Goal: Transaction & Acquisition: Purchase product/service

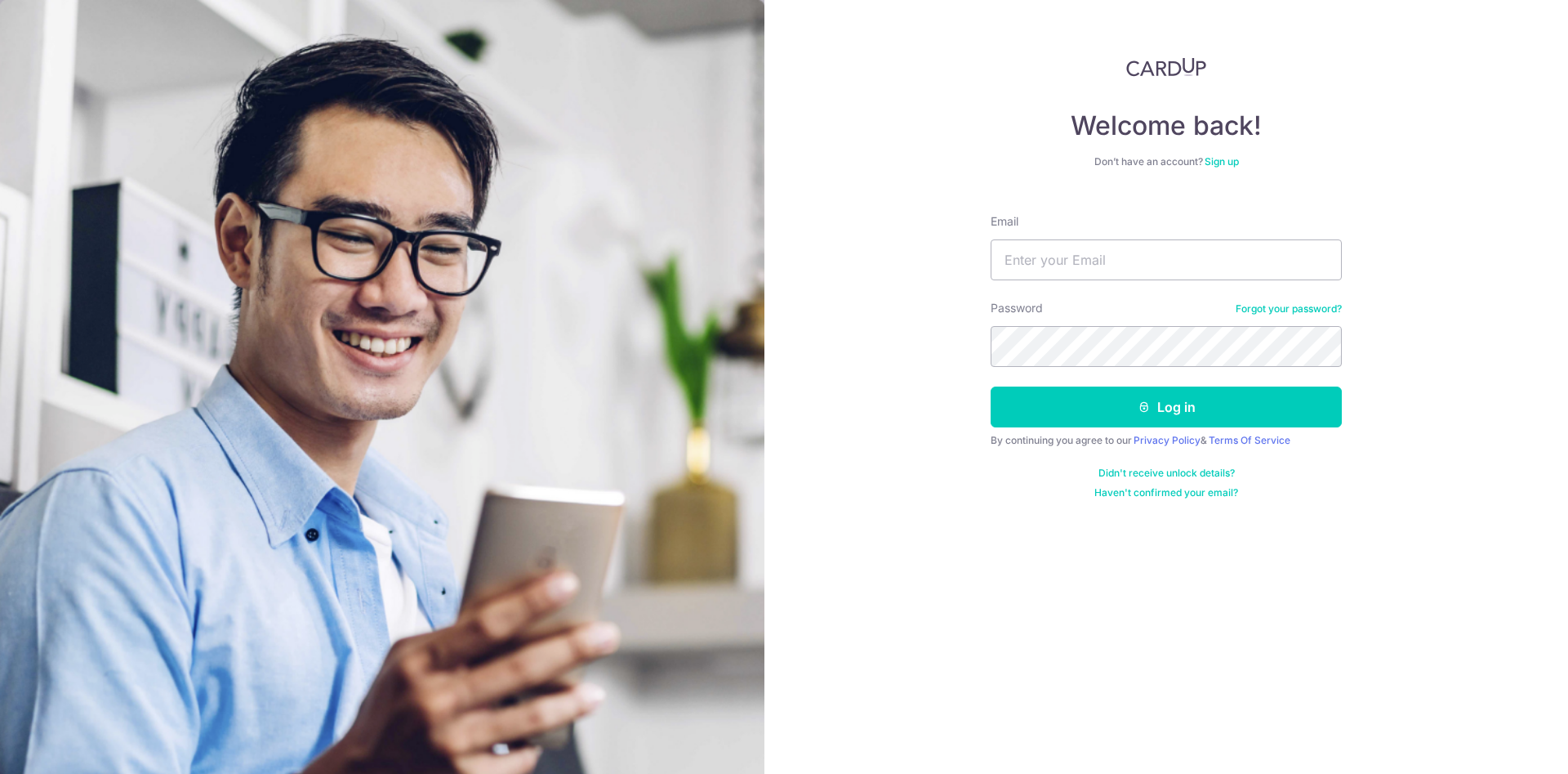
click at [1119, 275] on input "Email" at bounding box center [1167, 259] width 351 height 41
type input "[EMAIL_ADDRESS][DOMAIN_NAME]"
click at [991, 387] on button "Log in" at bounding box center [1167, 407] width 351 height 41
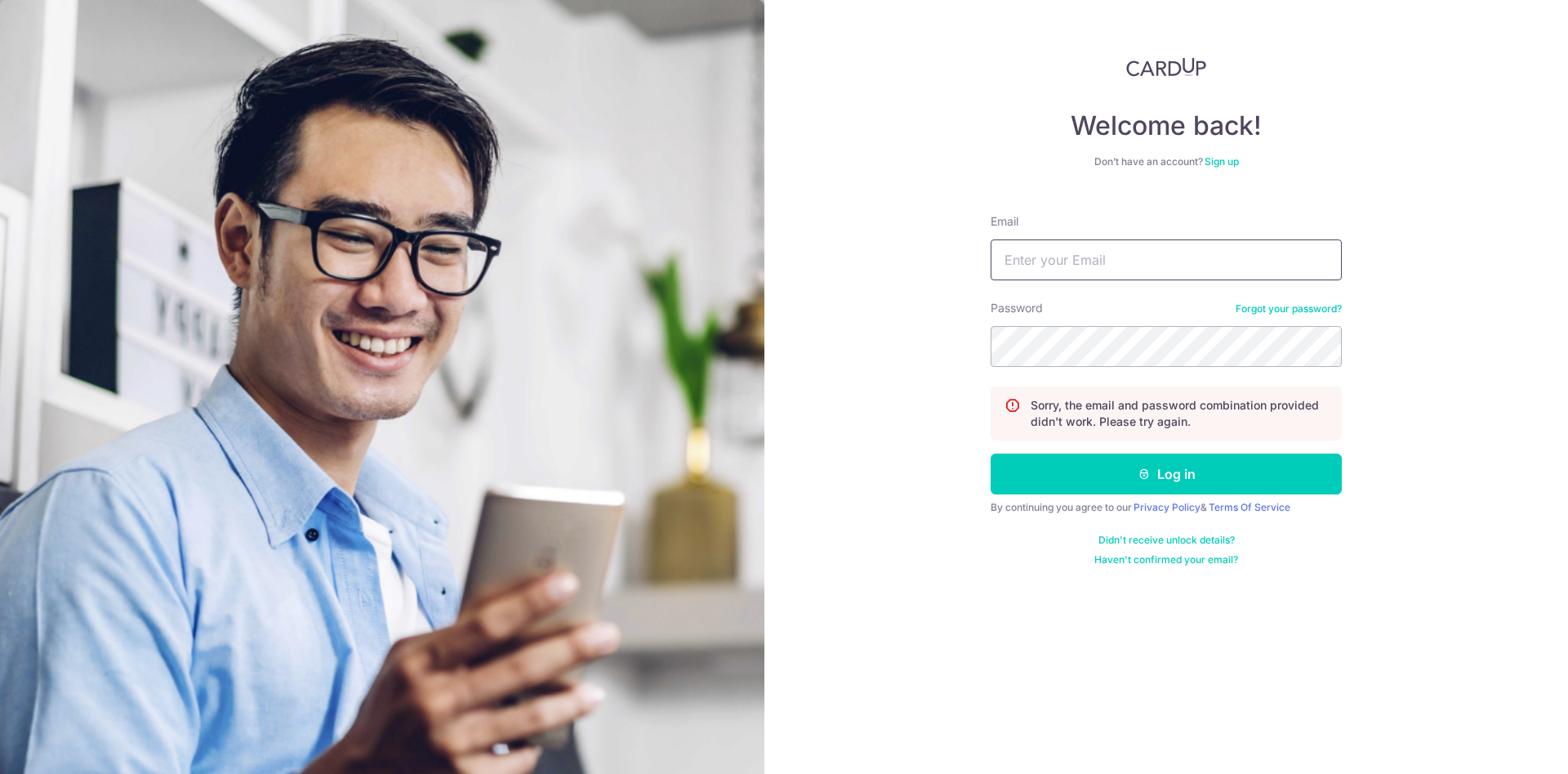
click at [1165, 247] on input "Email" at bounding box center [1167, 259] width 351 height 41
type input "[EMAIL_ADDRESS][DOMAIN_NAME]"
click at [991, 453] on button "Log in" at bounding box center [1167, 473] width 351 height 41
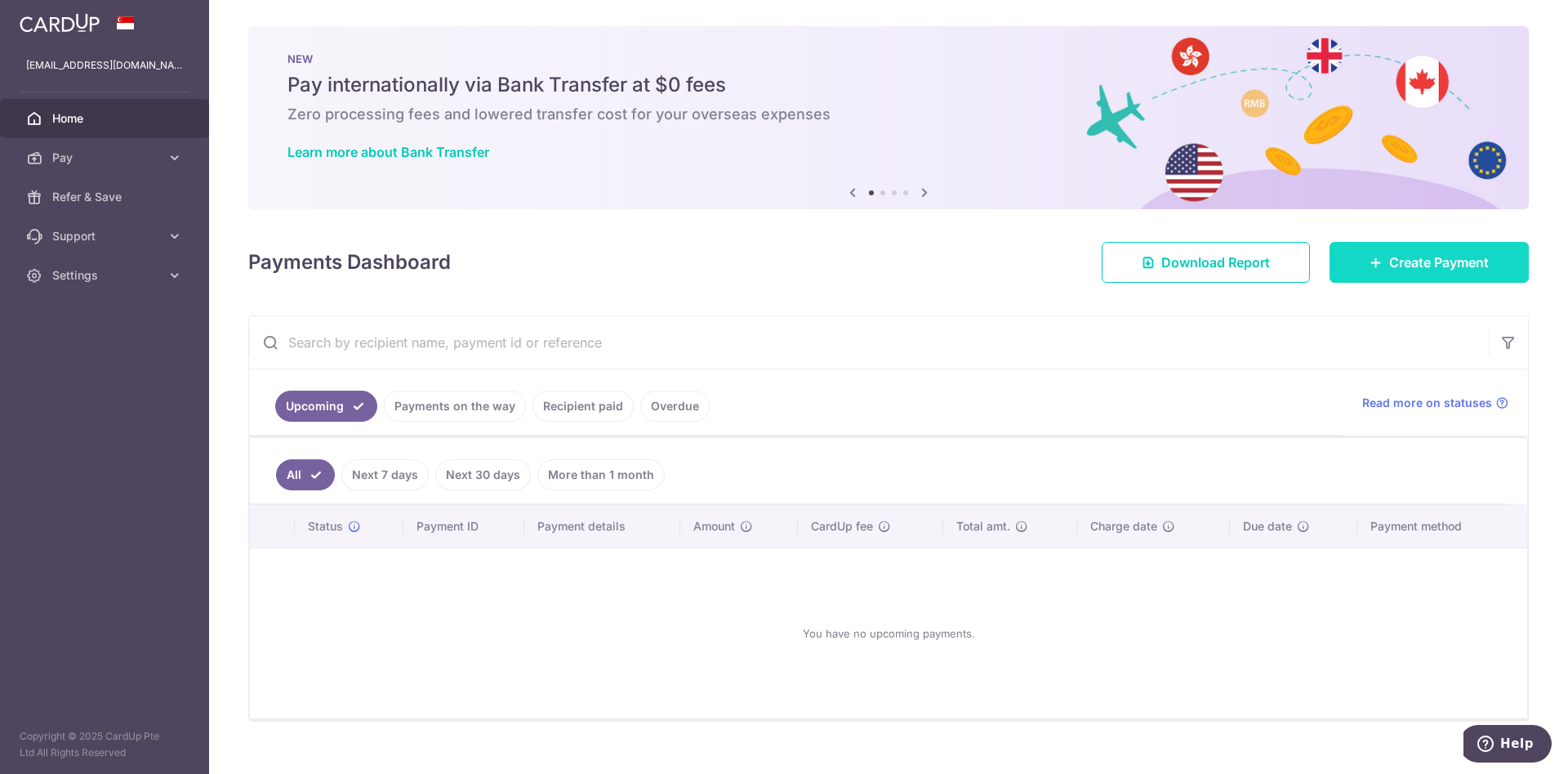
click at [1366, 271] on link "Create Payment" at bounding box center [1429, 262] width 199 height 41
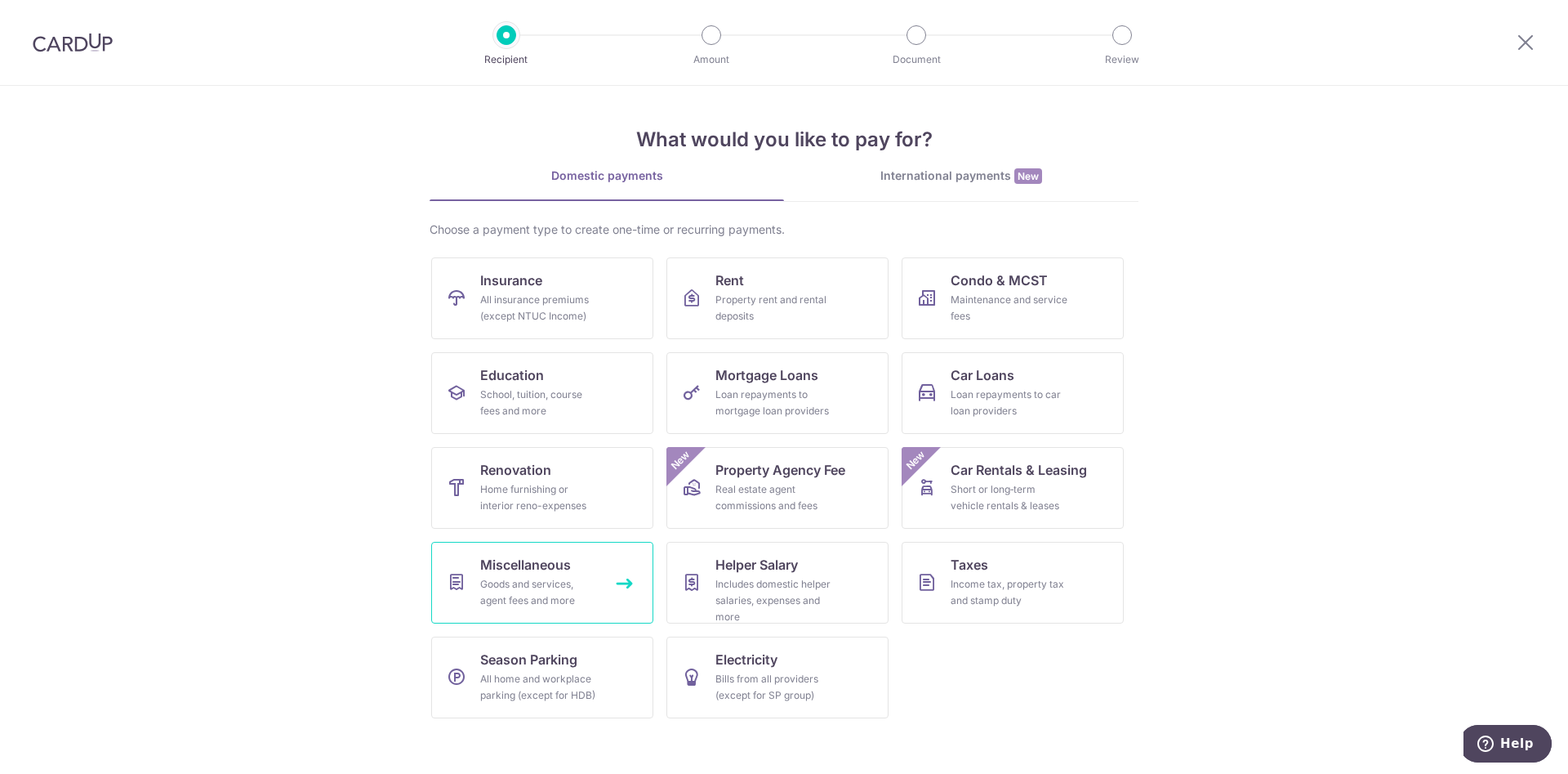
click at [550, 581] on div "Goods and services, agent fees and more" at bounding box center [539, 592] width 117 height 32
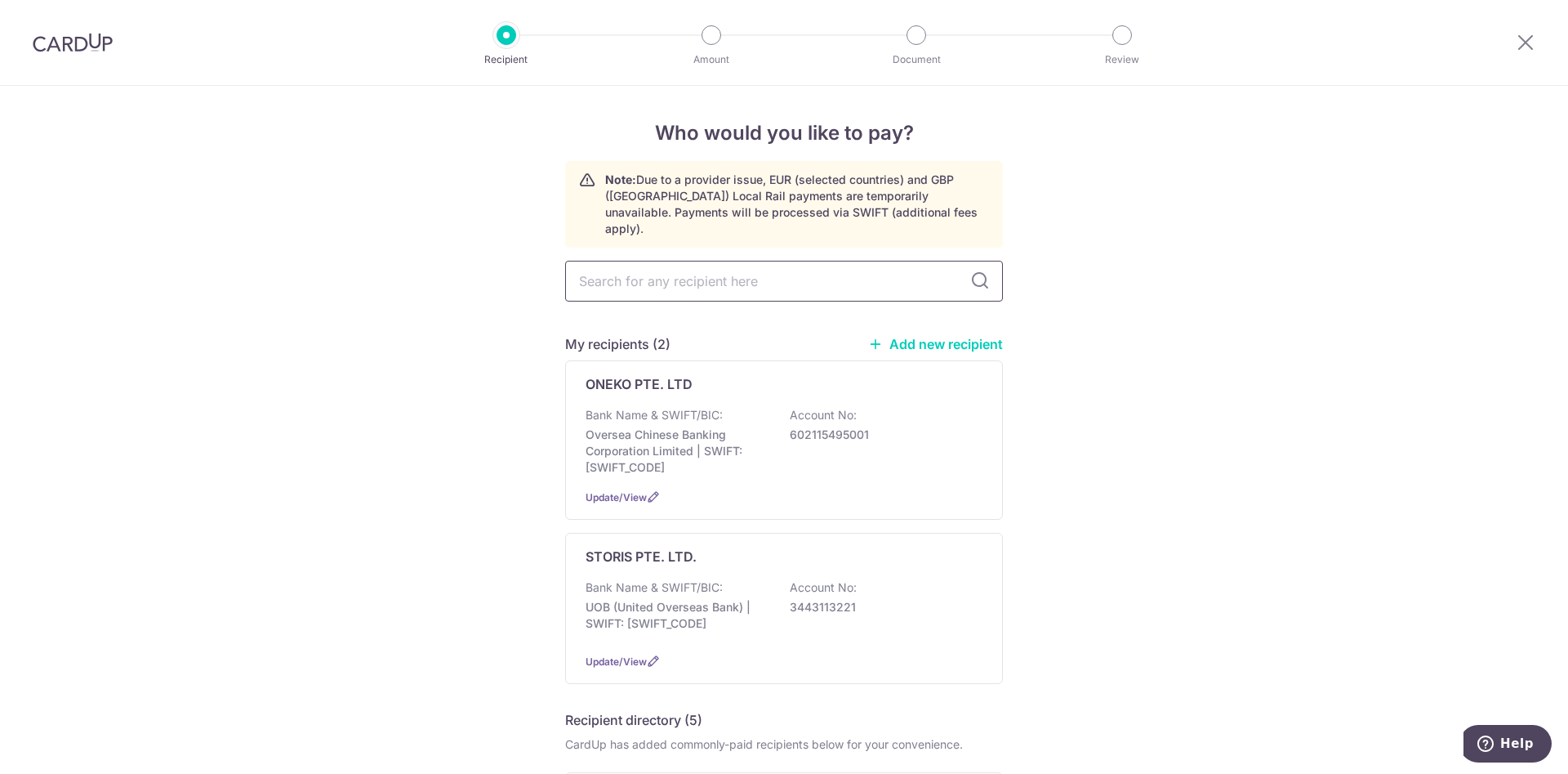
click at [760, 273] on input "text" at bounding box center [784, 281] width 438 height 41
paste input "53495046M"
type input "53495046M"
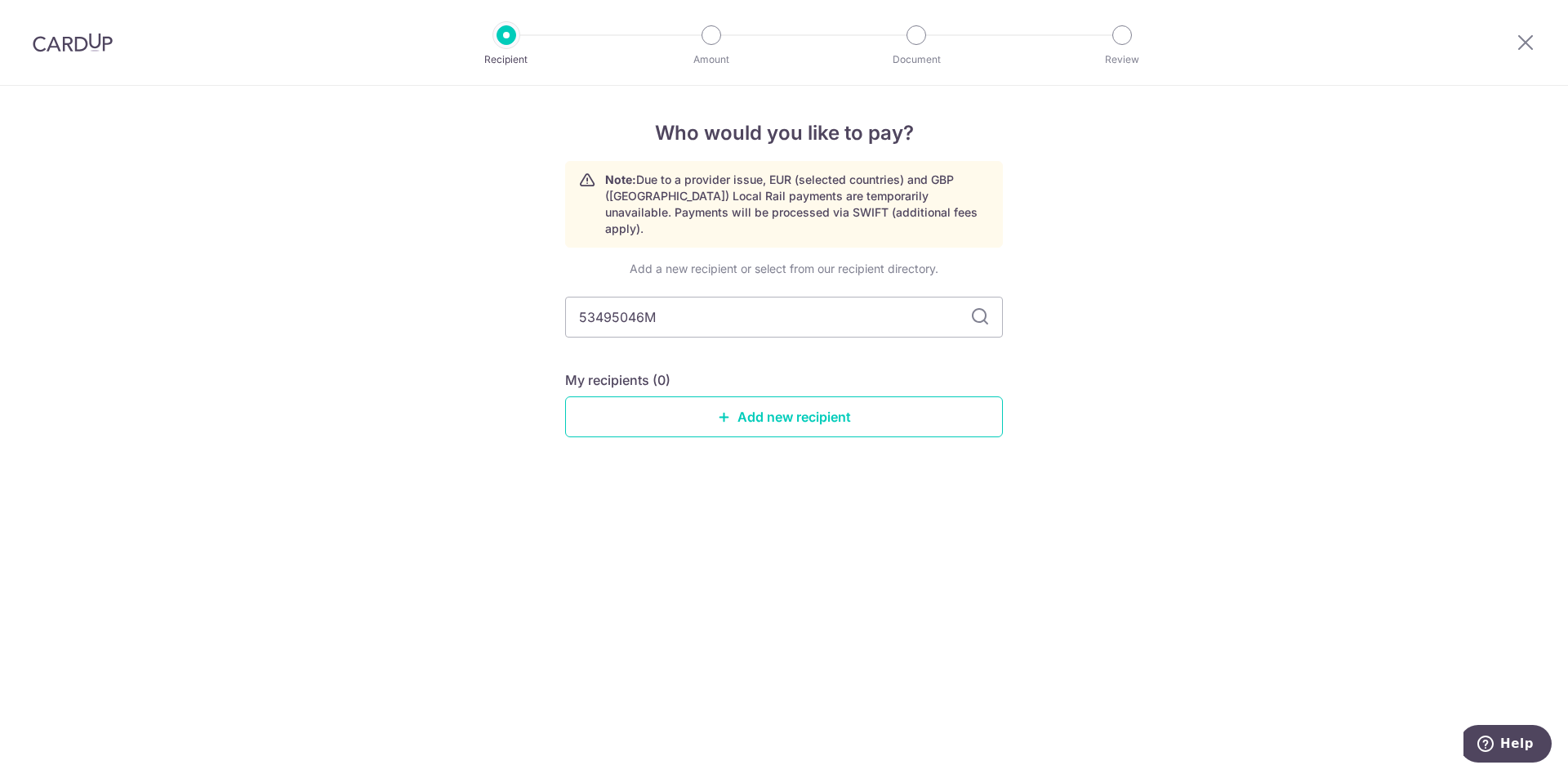
click at [943, 325] on div "Add a new recipient or select from our recipient directory. 53495046M My recipi…" at bounding box center [784, 362] width 438 height 202
click at [834, 404] on link "Add new recipient" at bounding box center [784, 417] width 438 height 41
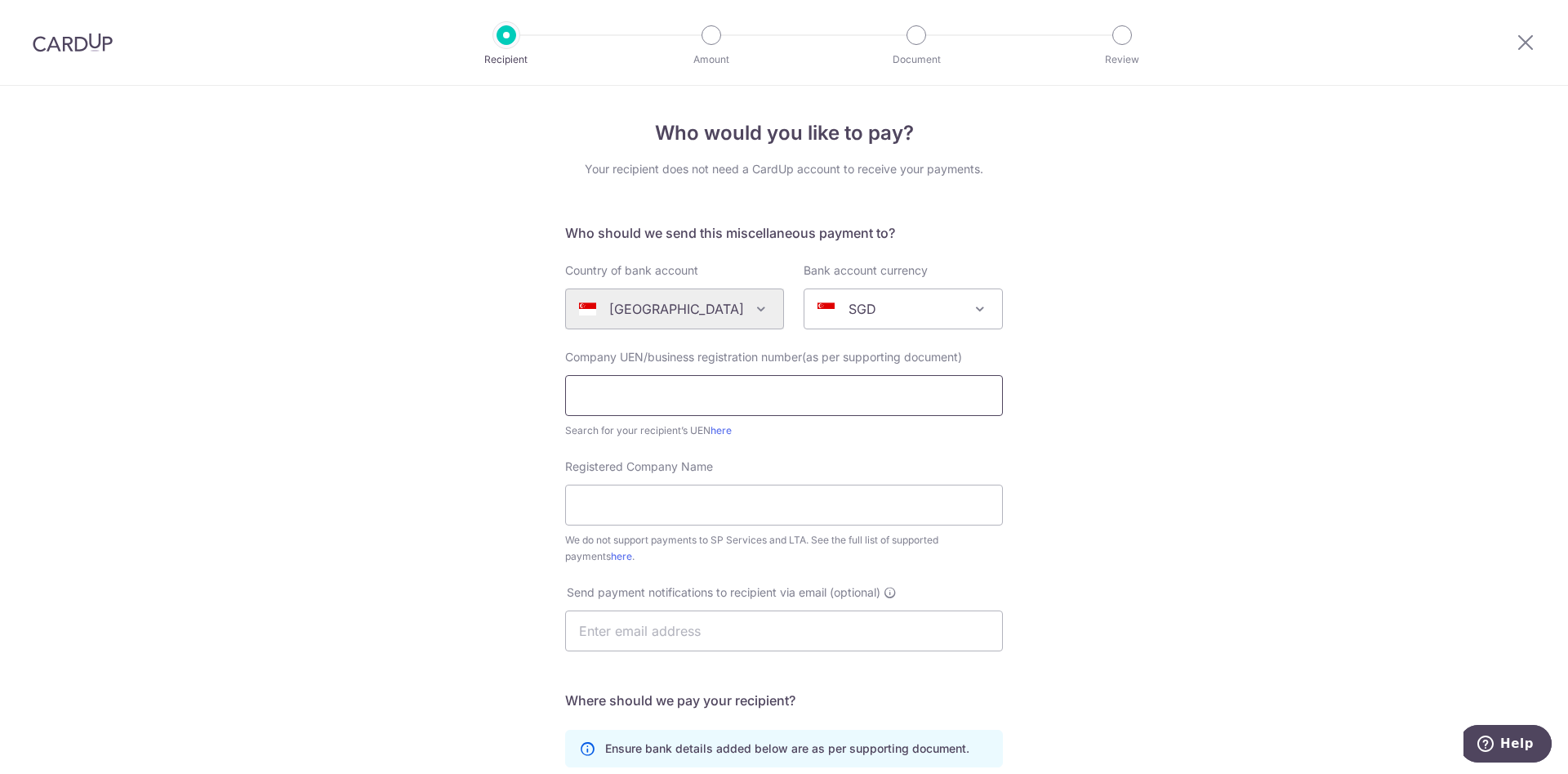
click at [849, 392] on input "text" at bounding box center [784, 395] width 438 height 41
paste input "53495046M"
type input "53495046M"
click at [1151, 444] on div "Who would you like to pay? Your recipient does not need a CardUp account to rec…" at bounding box center [784, 592] width 1568 height 1013
click at [828, 397] on input "53495046M" at bounding box center [784, 395] width 438 height 41
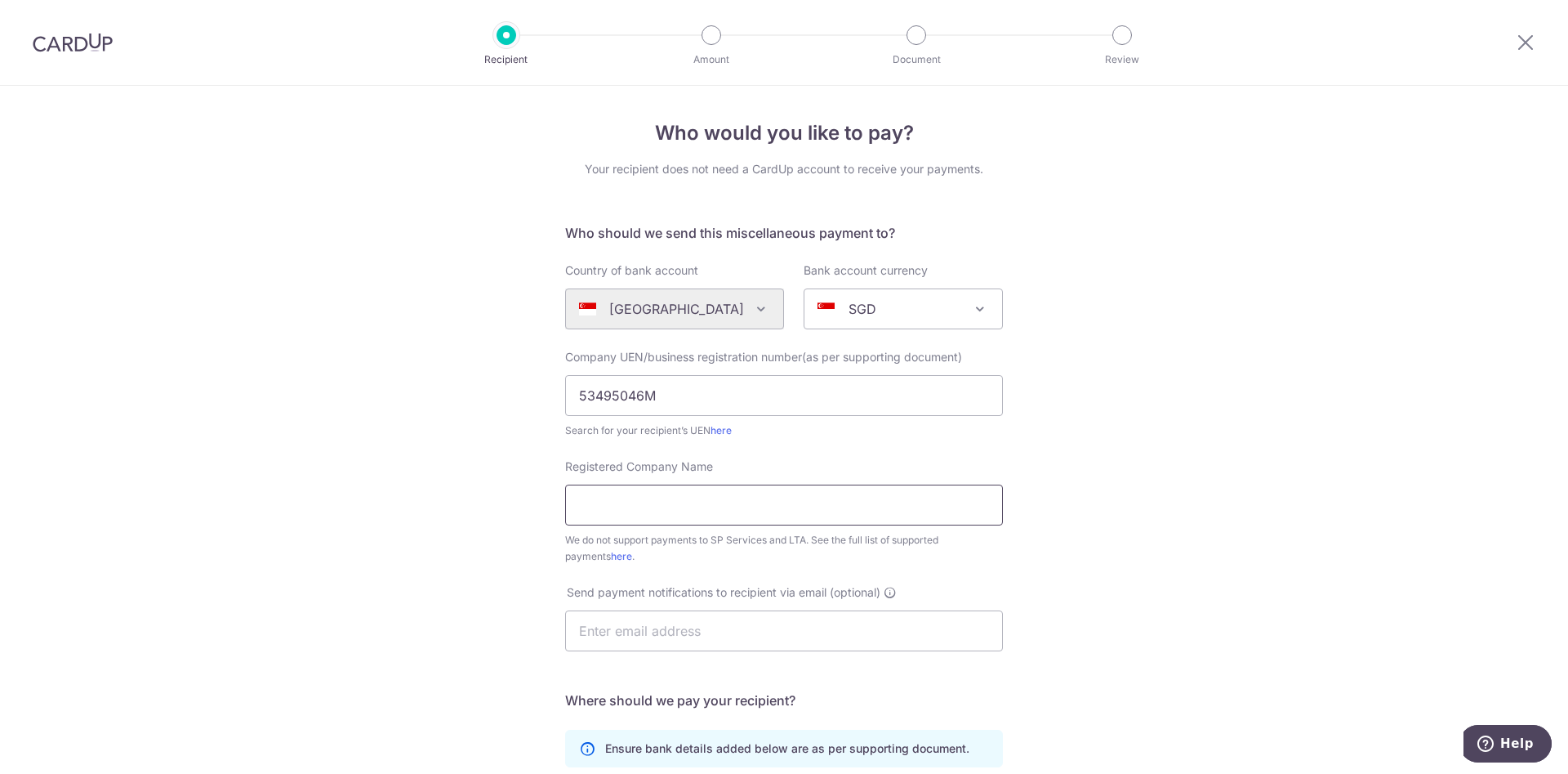
click at [759, 513] on input "Registered Company Name" at bounding box center [784, 505] width 438 height 41
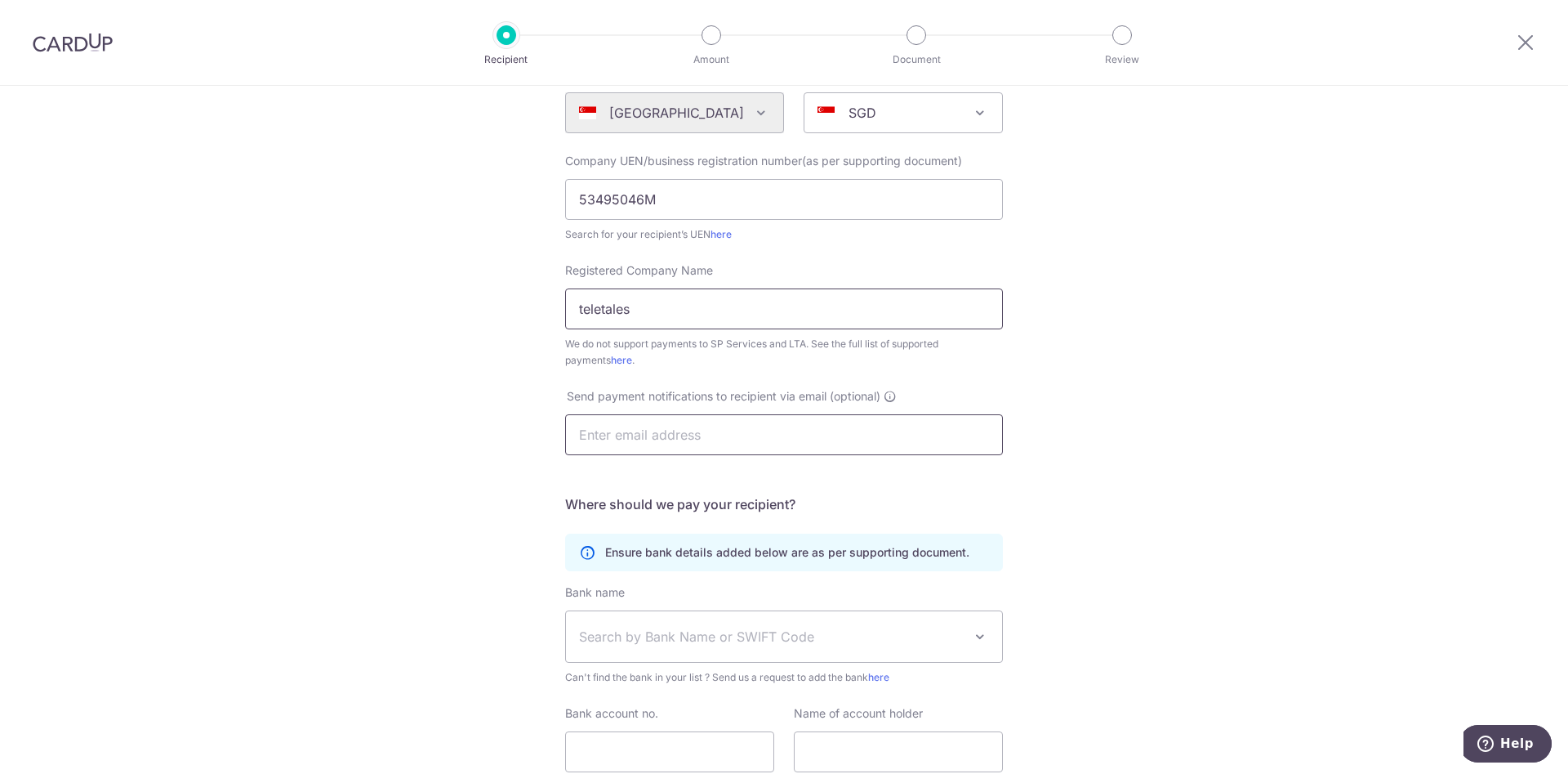
scroll to position [250, 0]
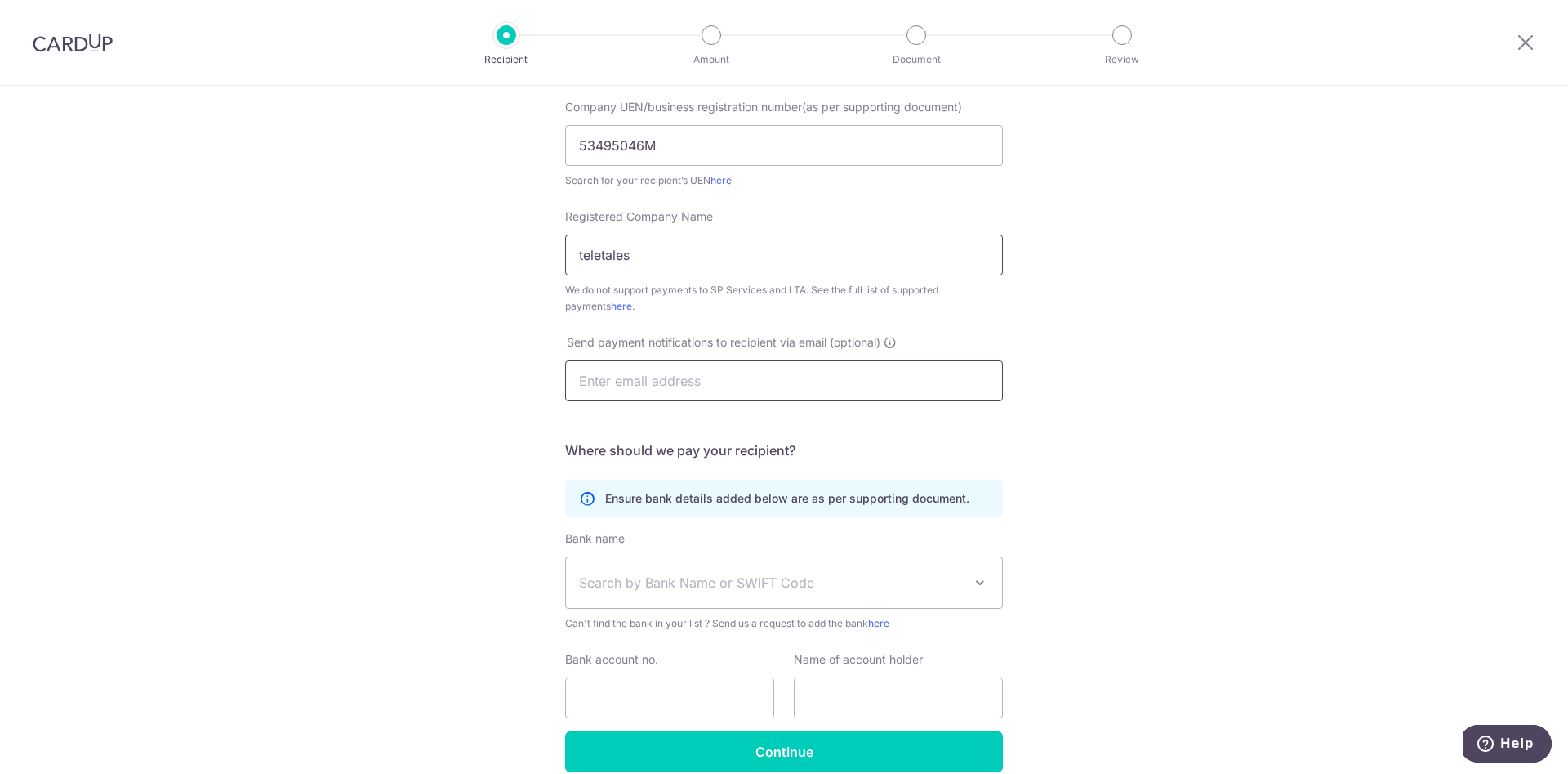
type input "teletales"
click at [813, 390] on input "text" at bounding box center [784, 380] width 438 height 41
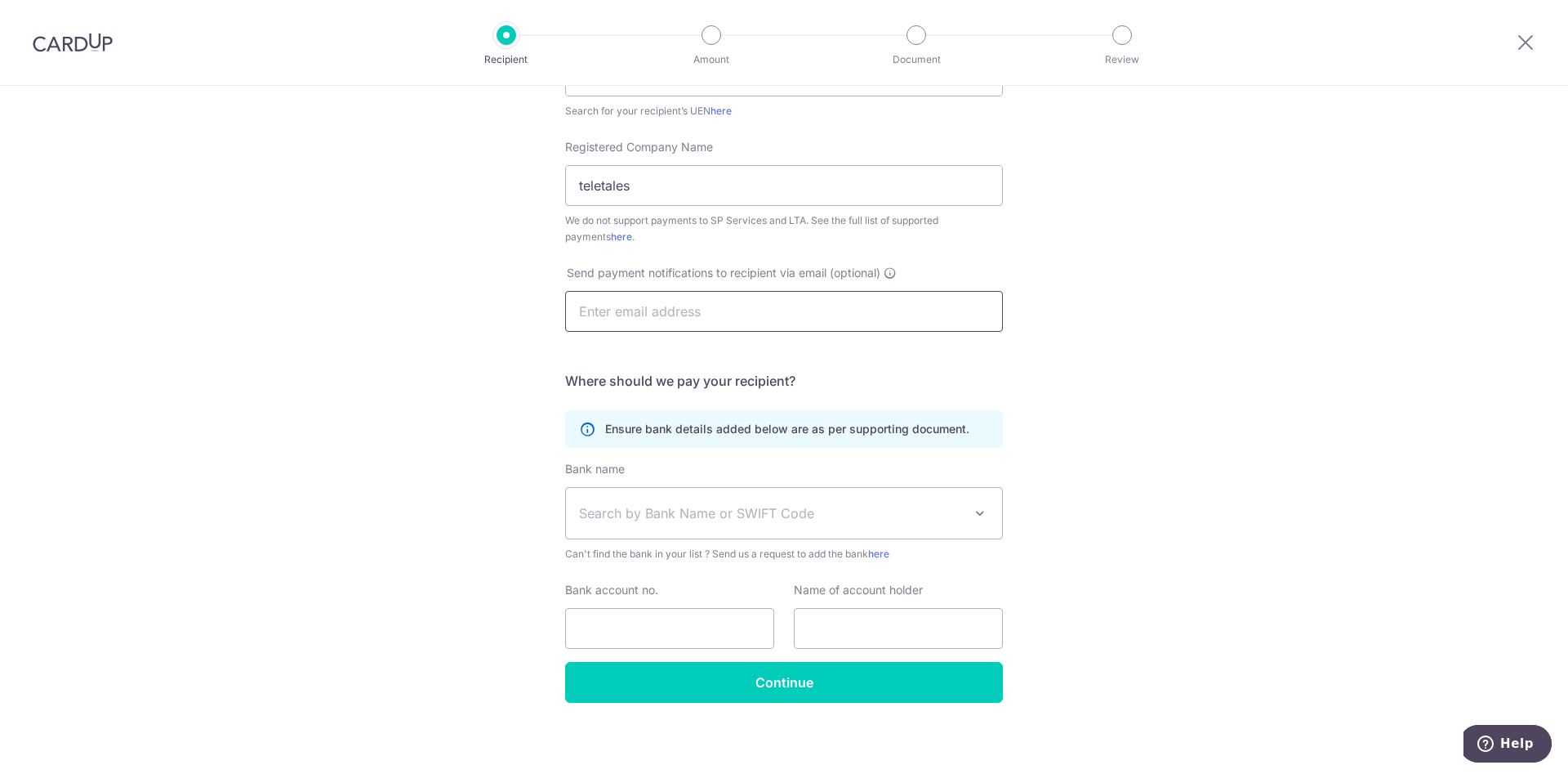
scroll to position [325, 0]
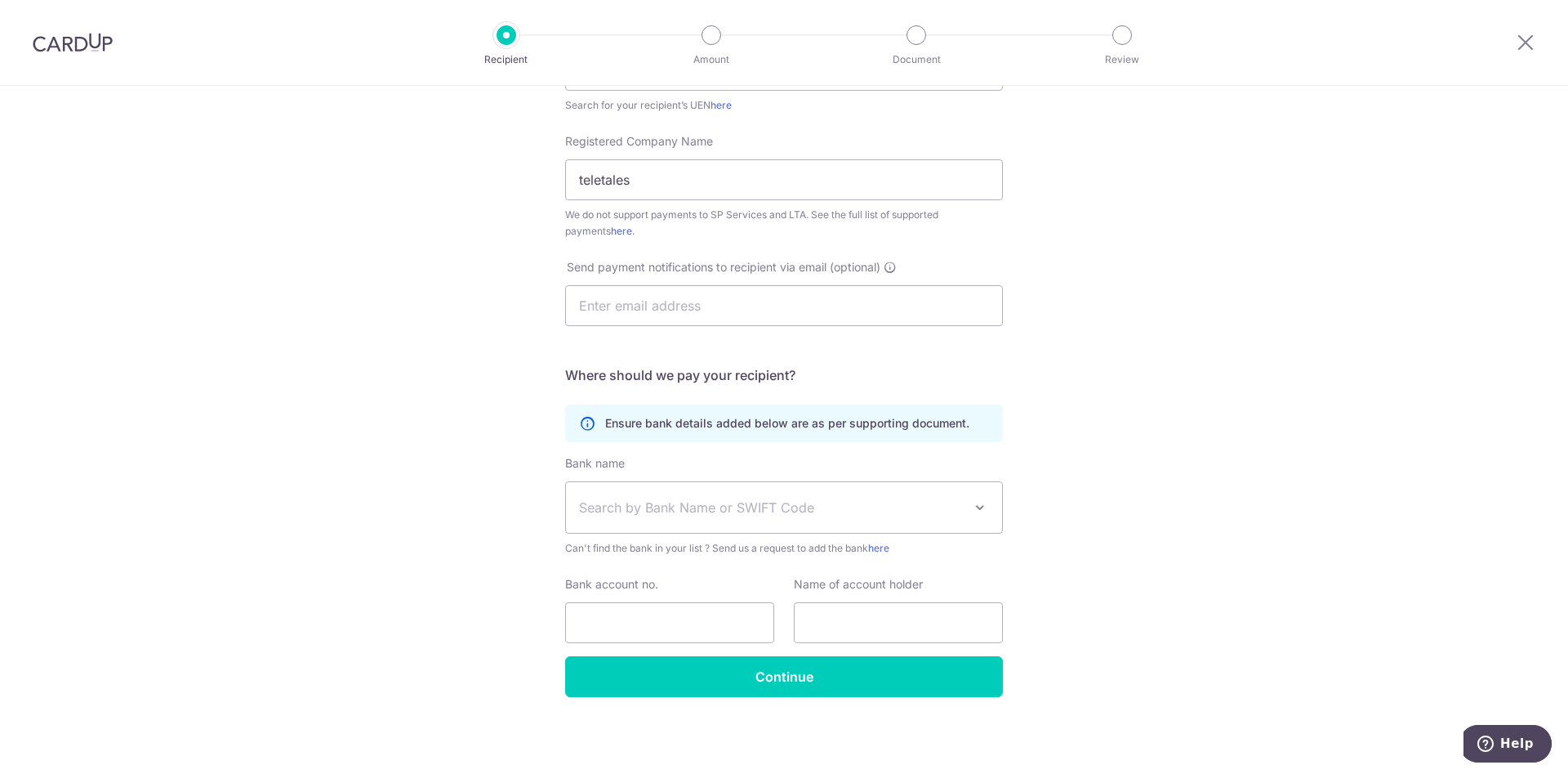
click at [820, 491] on span "Search by Bank Name or SWIFT Code" at bounding box center [784, 507] width 436 height 51
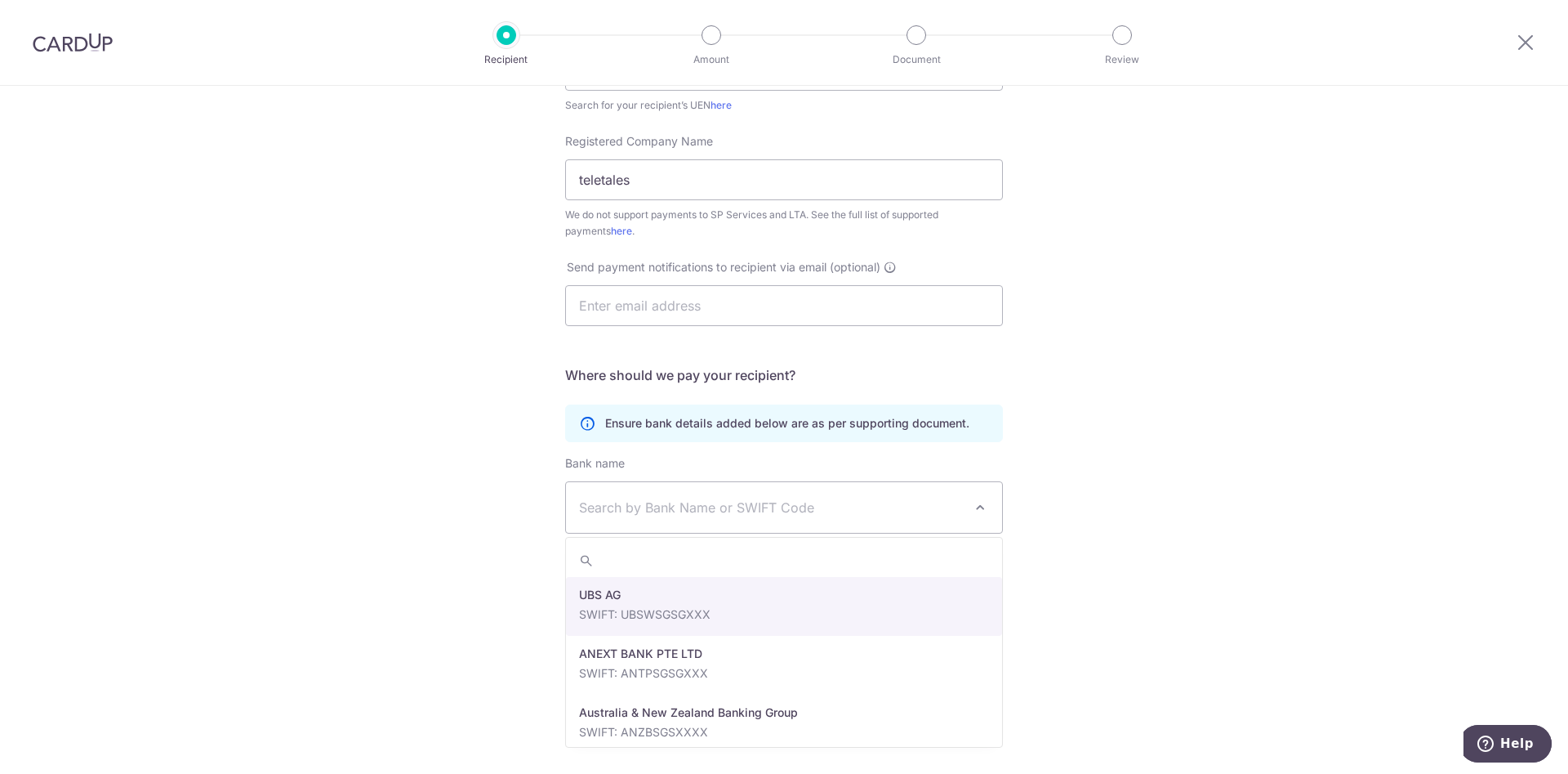
click at [820, 491] on span "Search by Bank Name or SWIFT Code" at bounding box center [784, 507] width 436 height 51
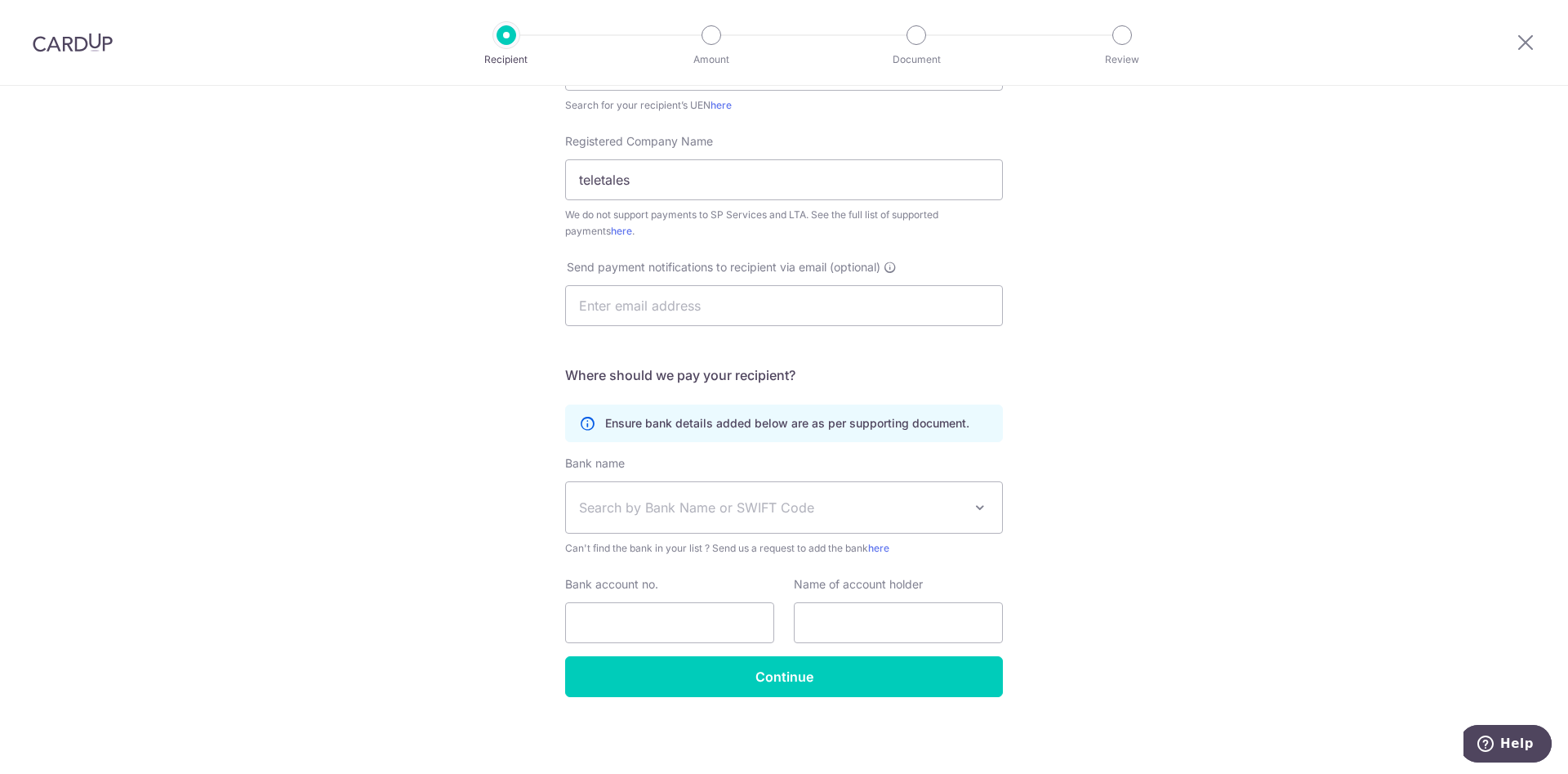
scroll to position [0, 0]
